Goal: Transaction & Acquisition: Purchase product/service

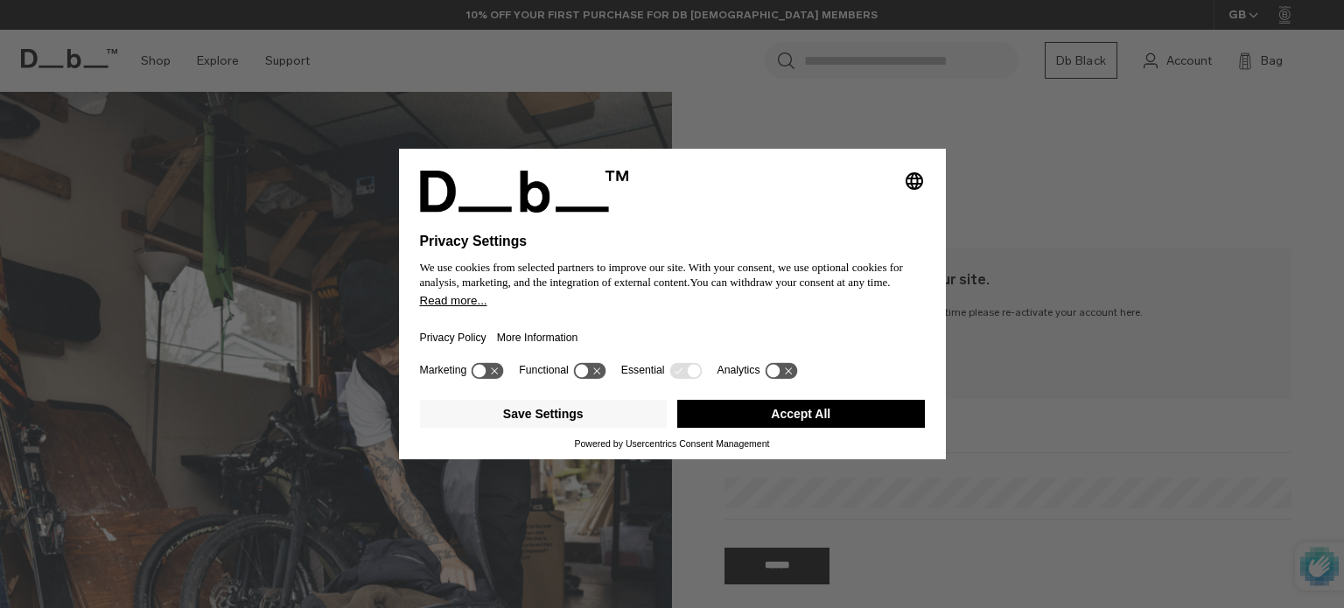
click at [796, 423] on button "Accept All" at bounding box center [801, 414] width 248 height 28
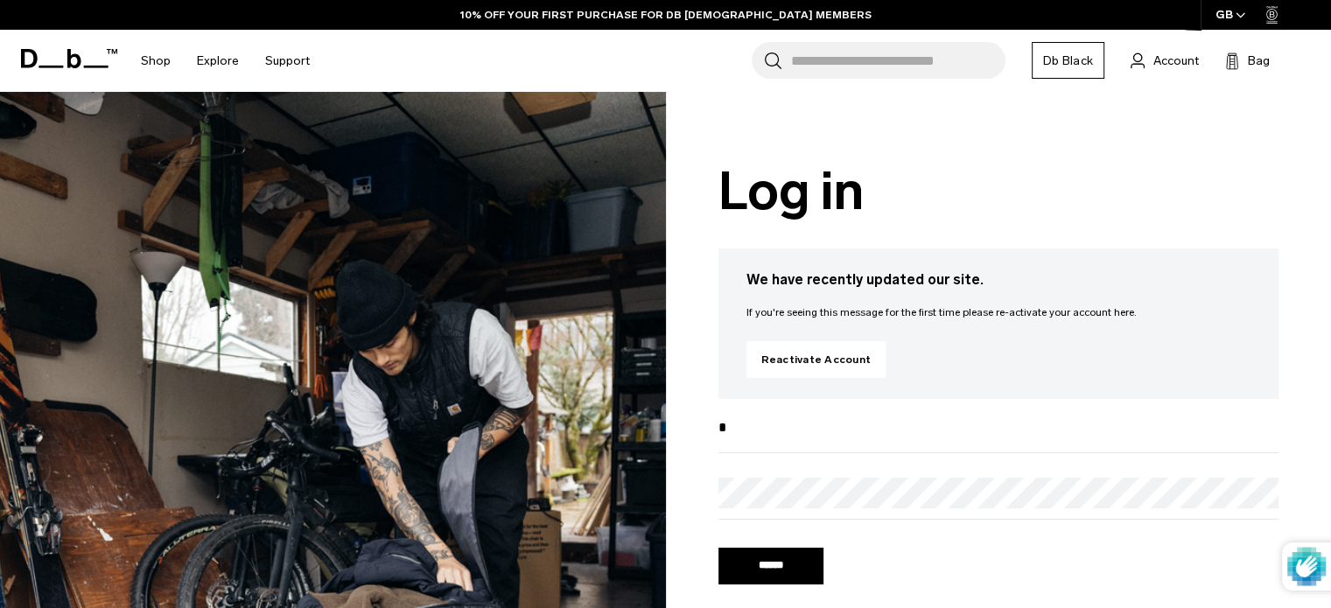
click at [815, 442] on input "*" at bounding box center [998, 427] width 561 height 29
type input "**********"
click at [807, 475] on div at bounding box center [665, 304] width 1331 height 608
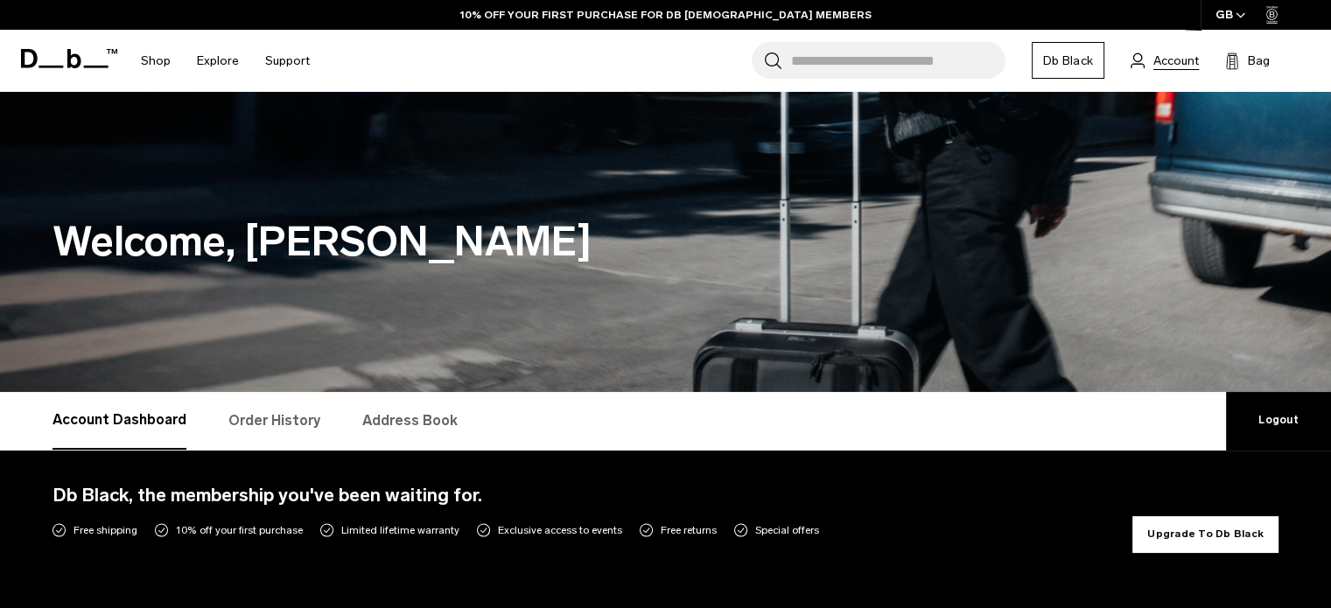
click at [1193, 56] on span "Account" at bounding box center [1175, 61] width 45 height 18
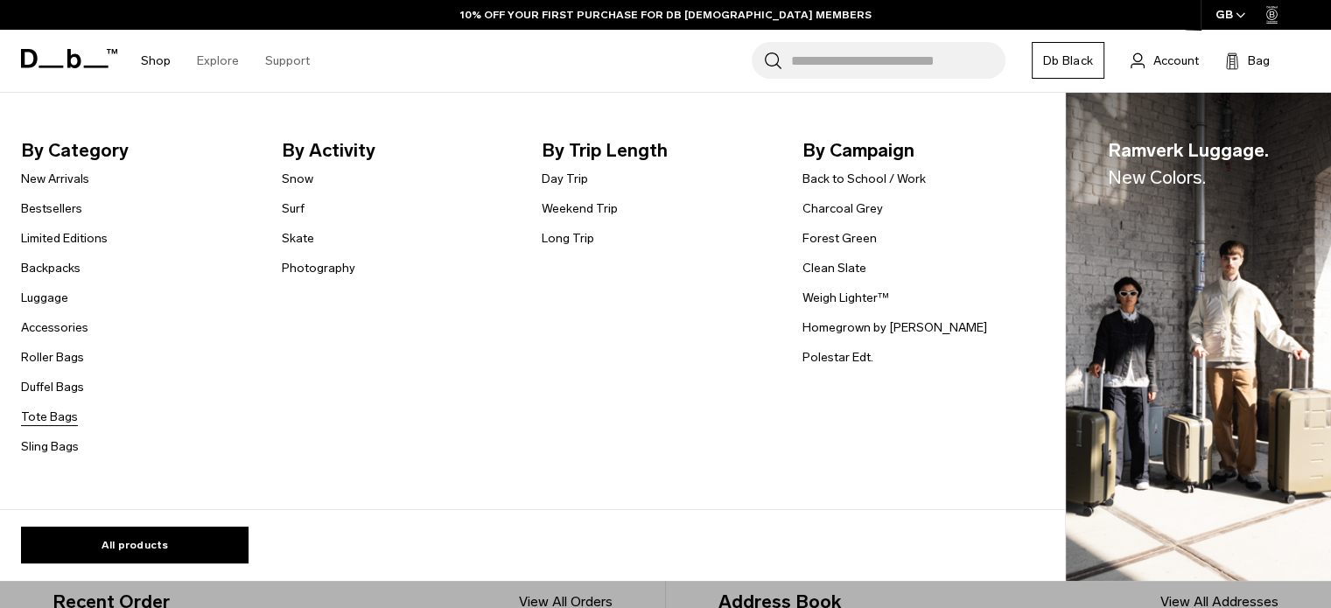
click at [45, 423] on link "Tote Bags" at bounding box center [49, 417] width 57 height 18
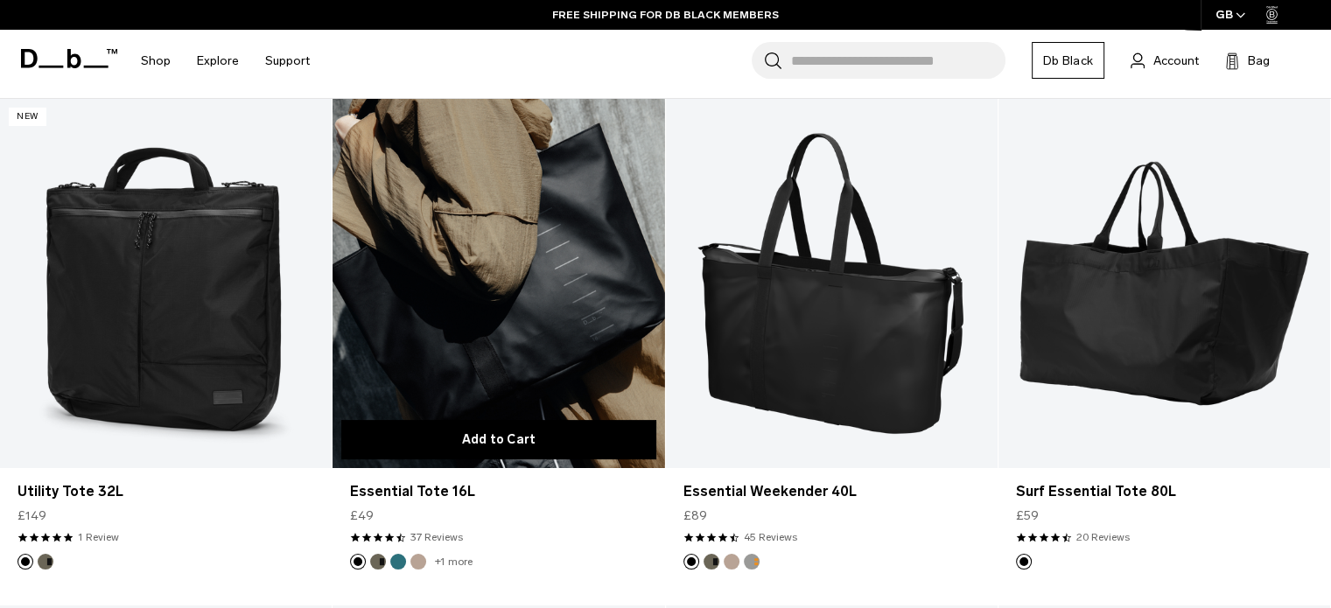
click at [487, 433] on button "Add to Cart" at bounding box center [498, 439] width 314 height 39
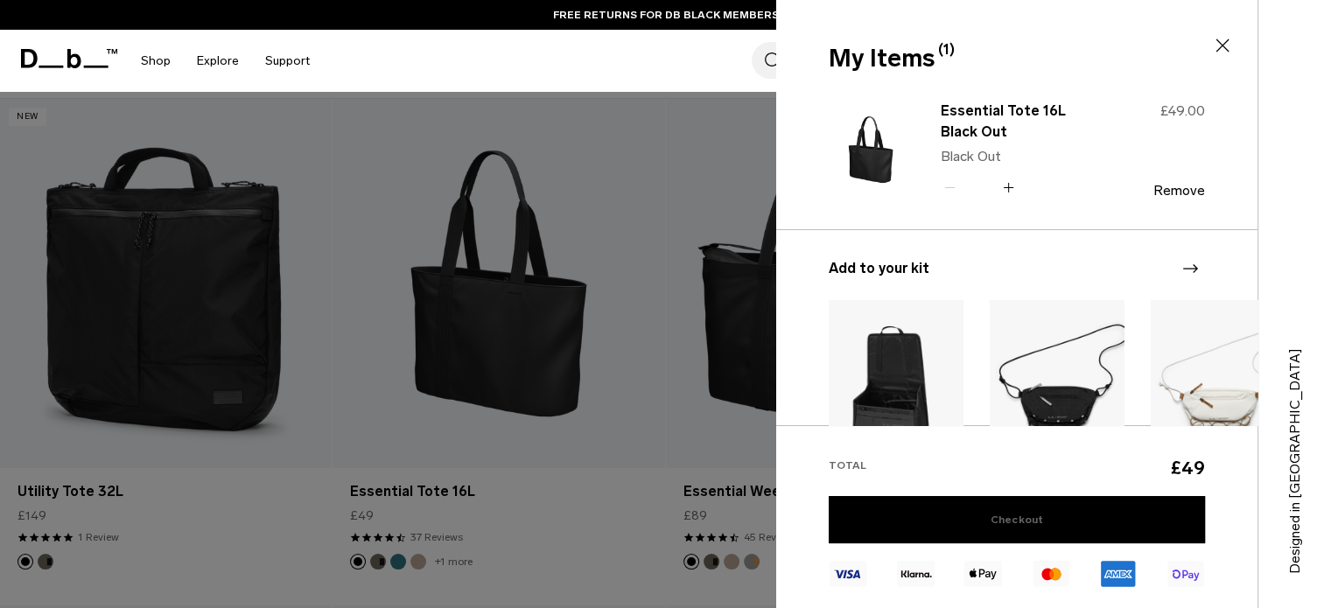
click at [1005, 510] on link "Checkout" at bounding box center [1017, 519] width 376 height 47
